Goal: Information Seeking & Learning: Find specific fact

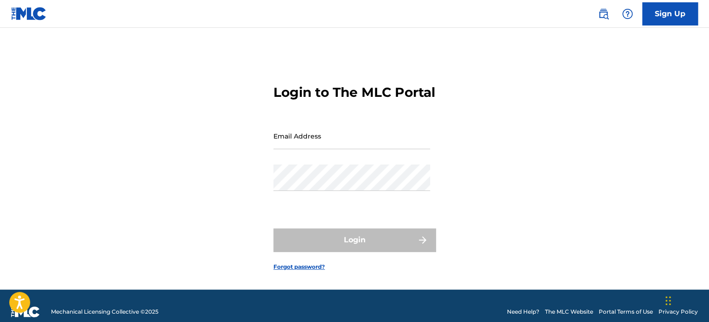
drag, startPoint x: 0, startPoint y: 0, endPoint x: 349, endPoint y: 152, distance: 380.8
click at [349, 149] on input "Email Address" at bounding box center [351, 136] width 157 height 26
click at [351, 149] on input "Email Address" at bounding box center [351, 136] width 157 height 26
type input "[PERSON_NAME][EMAIL_ADDRESS][DOMAIN_NAME]"
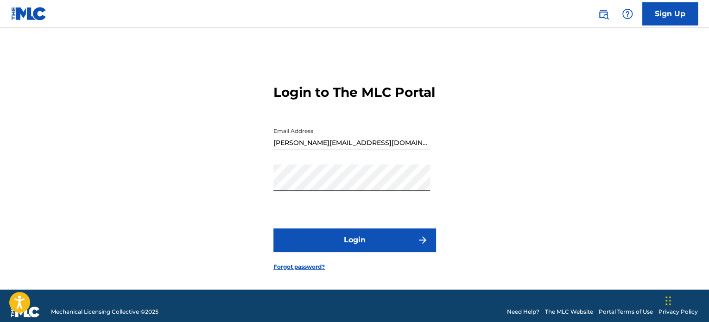
click at [348, 246] on button "Login" at bounding box center [354, 239] width 162 height 23
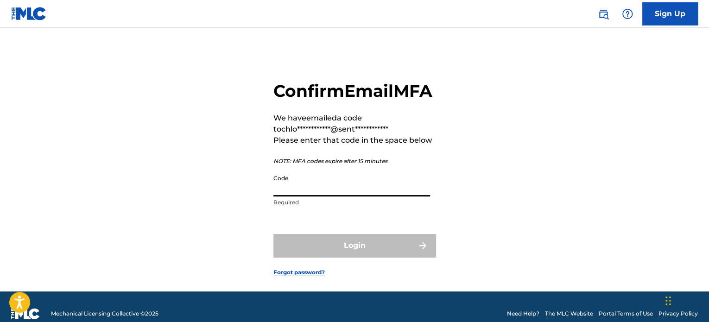
click at [336, 196] on input "Code" at bounding box center [351, 183] width 157 height 26
paste input "696687"
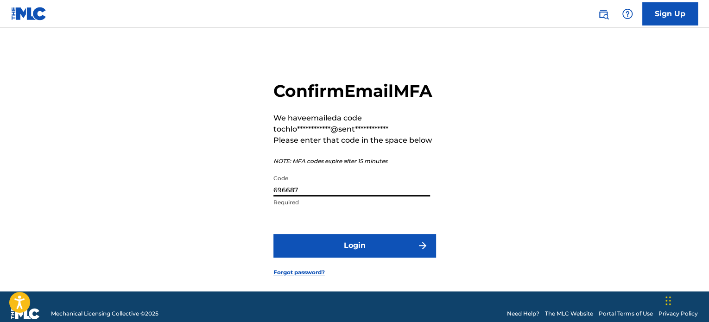
type input "696687"
click at [273, 234] on button "Login" at bounding box center [354, 245] width 162 height 23
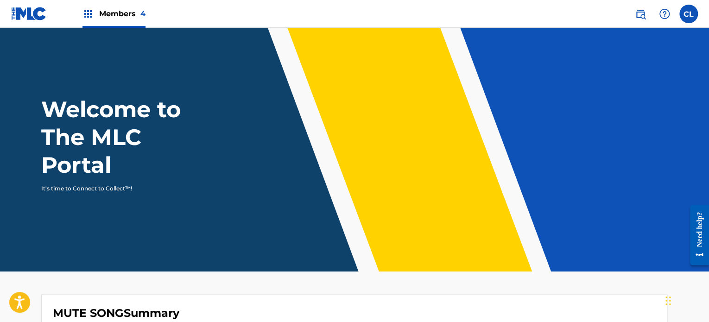
click at [644, 14] on img at bounding box center [640, 13] width 11 height 11
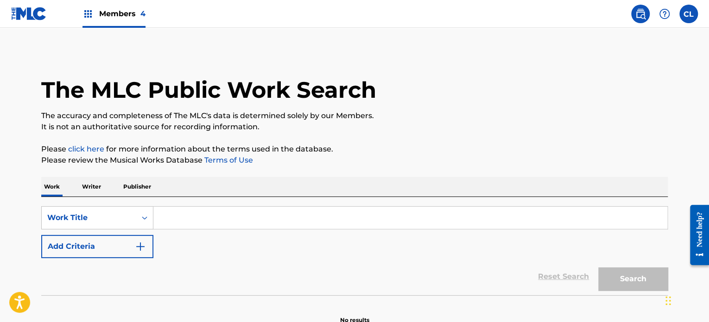
click at [213, 218] on input "Search Form" at bounding box center [410, 218] width 514 height 22
paste input "The Joke is On You"
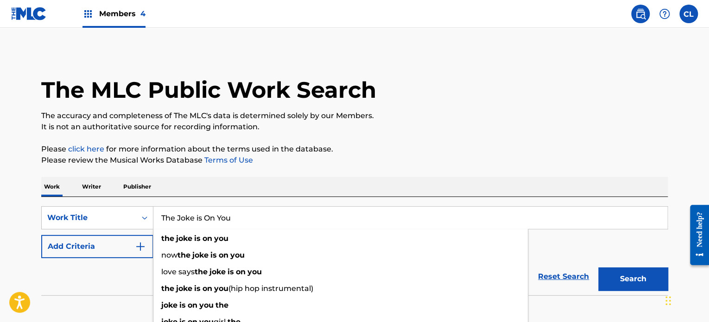
type input "The Joke is On You"
click at [123, 250] on button "Add Criteria" at bounding box center [97, 246] width 112 height 23
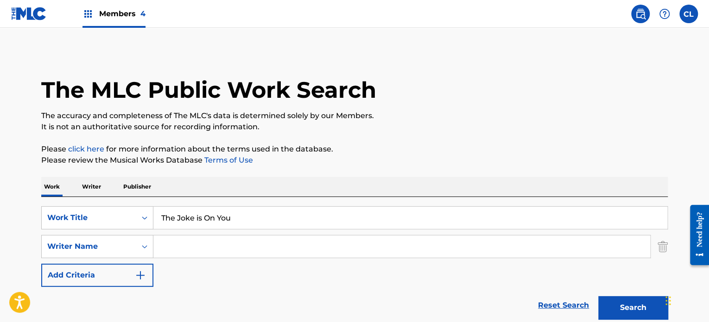
click at [190, 248] on input "Search Form" at bounding box center [401, 246] width 497 height 22
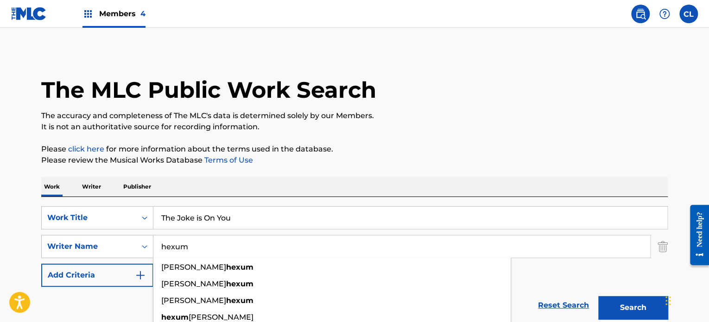
type input "hexum"
click at [598, 296] on button "Search" at bounding box center [633, 307] width 70 height 23
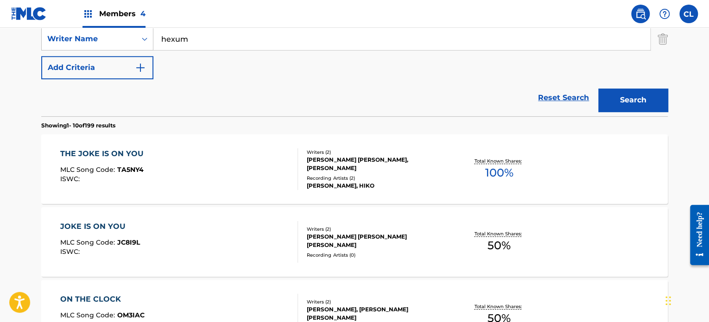
scroll to position [209, 0]
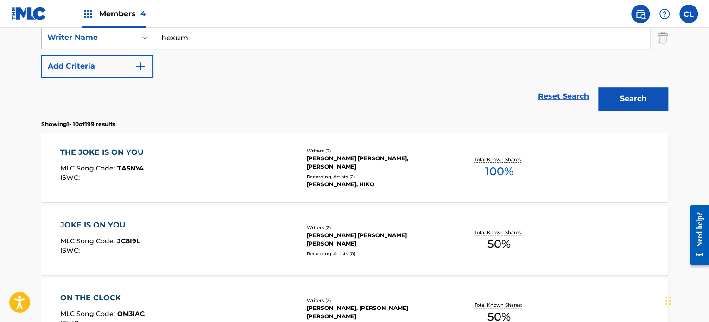
click at [117, 151] on div "THE JOKE IS ON YOU" at bounding box center [104, 152] width 88 height 11
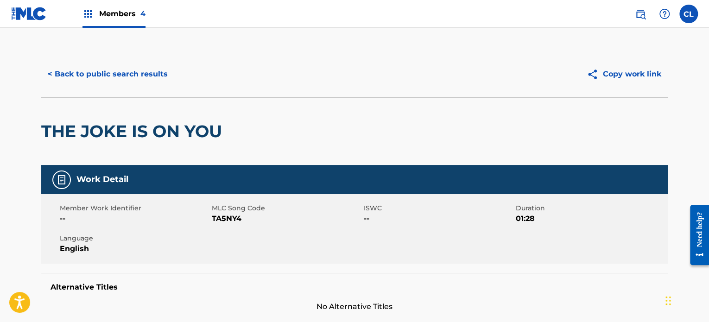
click at [221, 218] on span "TA5NY4" at bounding box center [287, 218] width 150 height 11
copy span "TA5NY4"
click at [128, 77] on button "< Back to public search results" at bounding box center [107, 74] width 133 height 23
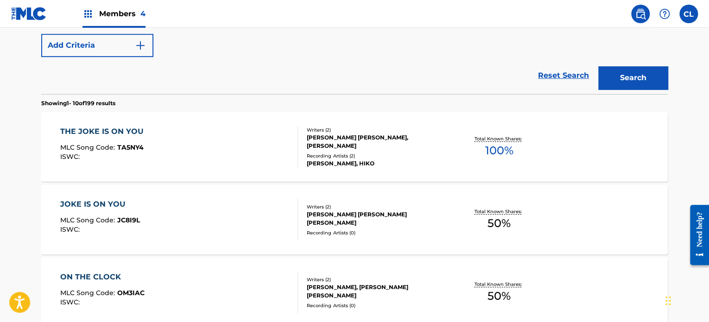
scroll to position [230, 0]
click at [228, 221] on div "JOKE IS ON YOU MLC Song Code : JC8I9L ISWC :" at bounding box center [179, 219] width 238 height 42
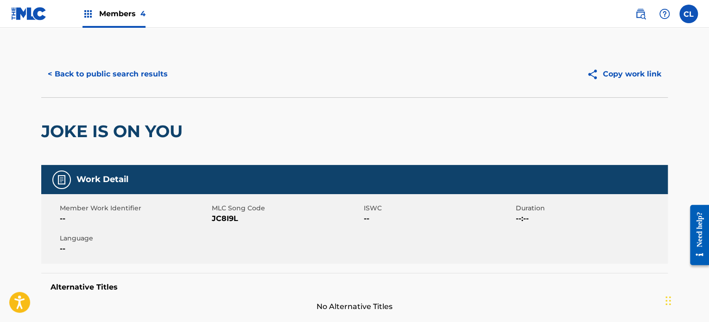
click at [76, 71] on button "< Back to public search results" at bounding box center [107, 74] width 133 height 23
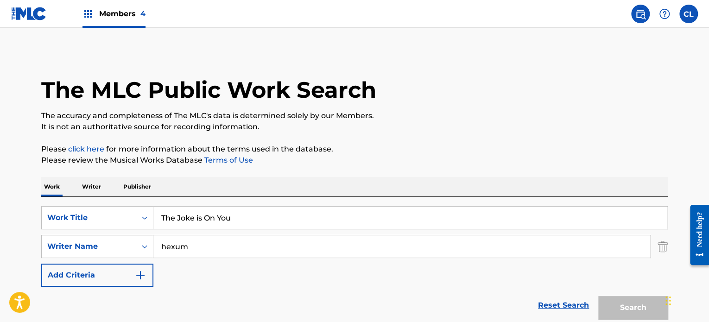
scroll to position [283, 0]
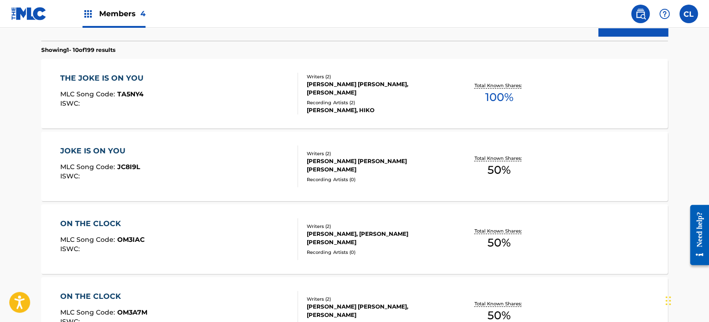
click at [265, 159] on div "JOKE IS ON YOU MLC Song Code : JC8I9L ISWC :" at bounding box center [179, 166] width 238 height 42
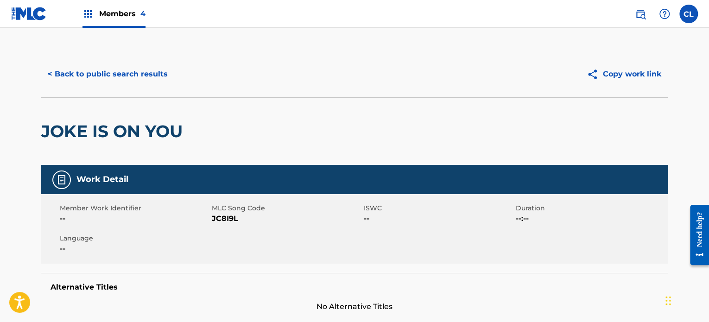
click at [226, 222] on span "JC8I9L" at bounding box center [287, 218] width 150 height 11
copy span "JC8I9L"
